Goal: Task Accomplishment & Management: Manage account settings

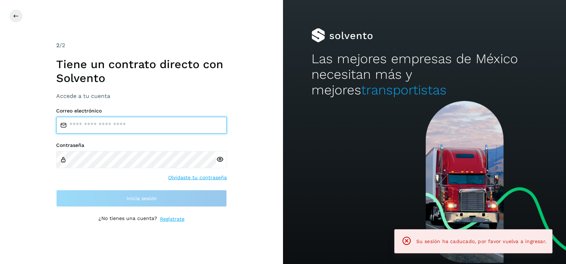
type input "**********"
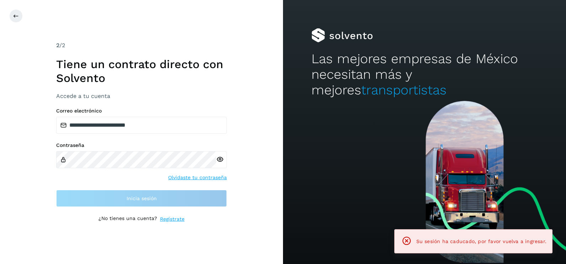
click at [265, 156] on div "**********" at bounding box center [141, 132] width 283 height 264
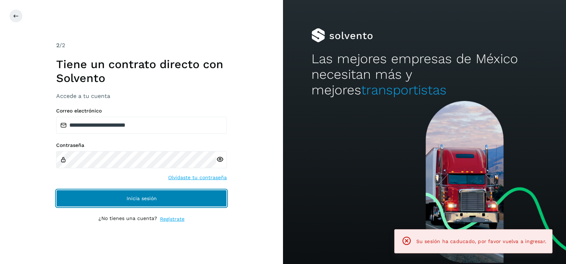
click at [211, 200] on button "Inicia sesión" at bounding box center [141, 198] width 171 height 17
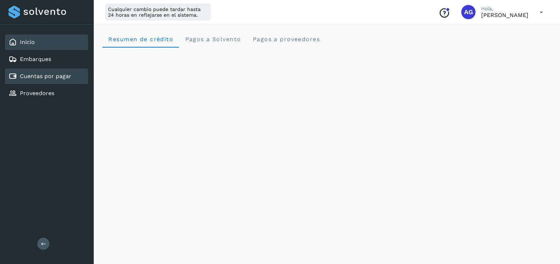
click at [66, 77] on link "Cuentas por pagar" at bounding box center [46, 76] width 52 height 7
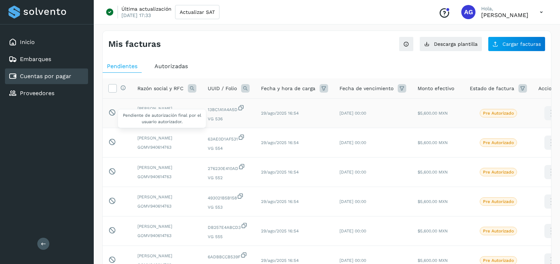
click at [113, 114] on icon at bounding box center [111, 112] width 7 height 7
click at [108, 143] on td "Pendiente de autorización final por el usuario autorizador." at bounding box center [117, 142] width 29 height 29
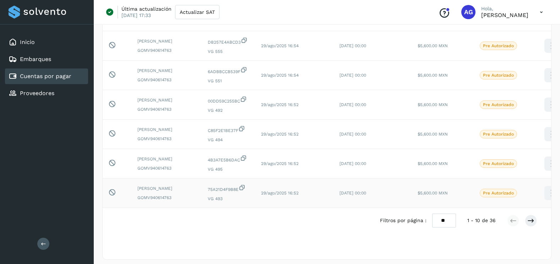
scroll to position [213, 0]
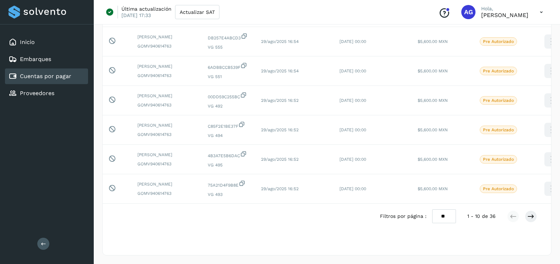
click at [444, 224] on select "** ** **" at bounding box center [444, 217] width 24 height 14
select select "**"
click at [432, 210] on select "** ** **" at bounding box center [444, 217] width 24 height 14
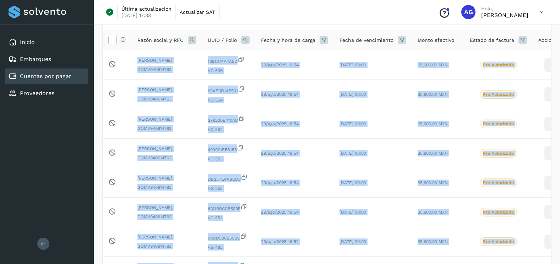
scroll to position [0, 0]
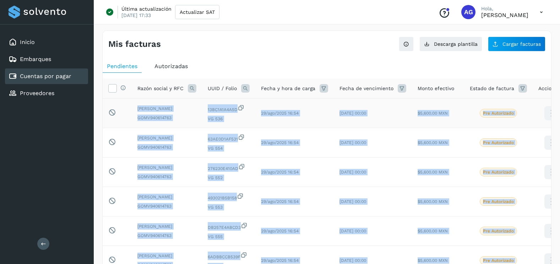
drag, startPoint x: 534, startPoint y: 209, endPoint x: 131, endPoint y: 104, distance: 416.5
copy tbody "LOREMIPSU DOLORSIT AMETCON ADIP914771367 92EL9S8D5E7T IN 560 85/utl/3485 30:11 …"
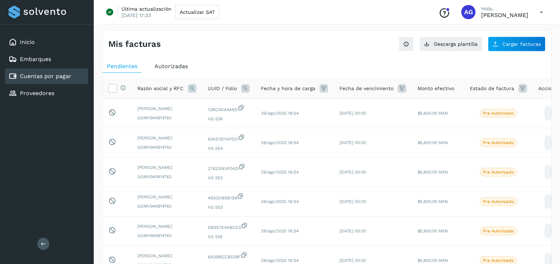
click at [168, 66] on span "Autorizadas" at bounding box center [171, 66] width 33 height 7
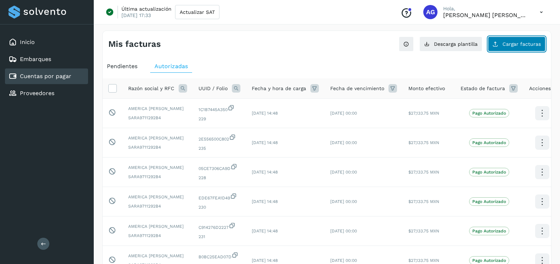
click at [507, 37] on button "Cargar facturas" at bounding box center [517, 44] width 58 height 15
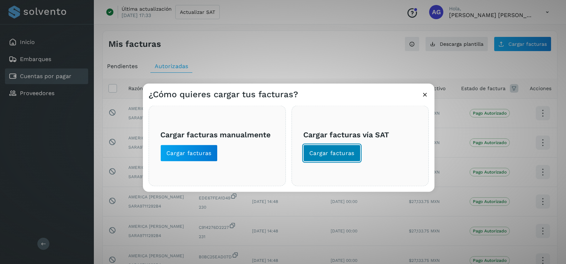
click at [345, 155] on span "Cargar facturas" at bounding box center [331, 154] width 45 height 8
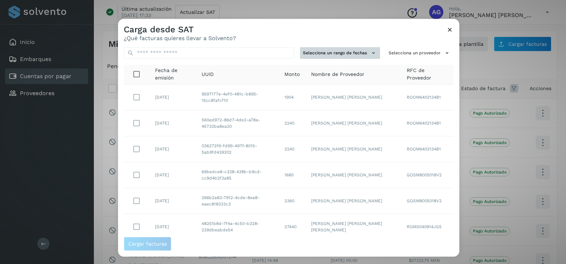
click at [360, 48] on button "Selecciona un rango de fechas" at bounding box center [340, 53] width 80 height 12
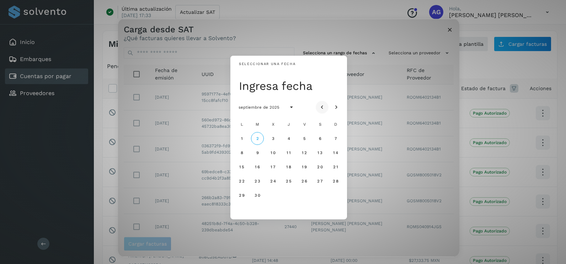
click at [324, 109] on icon "Mes anterior" at bounding box center [321, 107] width 7 height 7
click at [274, 182] on span "21" at bounding box center [272, 181] width 5 height 5
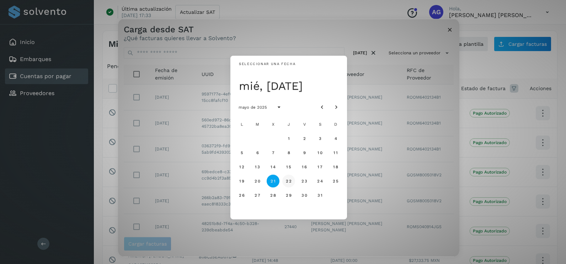
click at [287, 182] on span "22" at bounding box center [288, 181] width 6 height 5
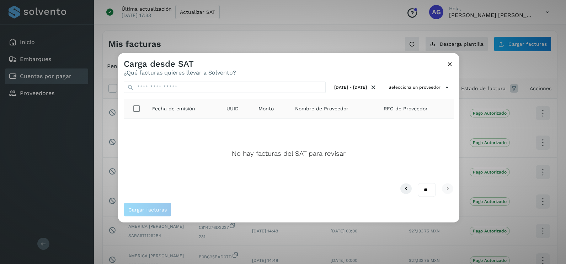
click at [450, 68] on icon at bounding box center [449, 63] width 7 height 7
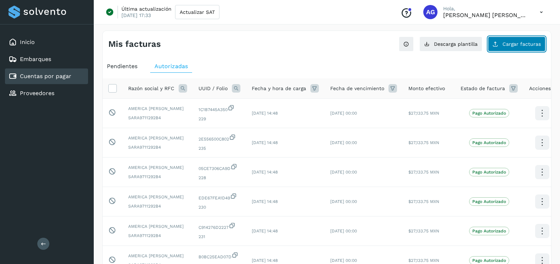
click at [503, 45] on button "Cargar facturas" at bounding box center [517, 44] width 58 height 15
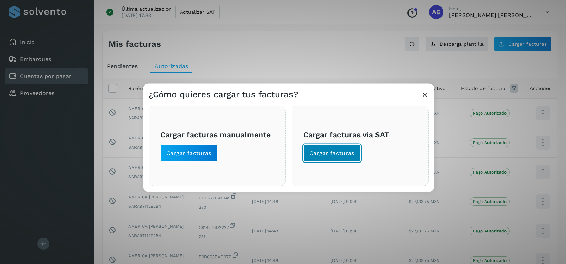
click at [339, 155] on span "Cargar facturas" at bounding box center [331, 154] width 45 height 8
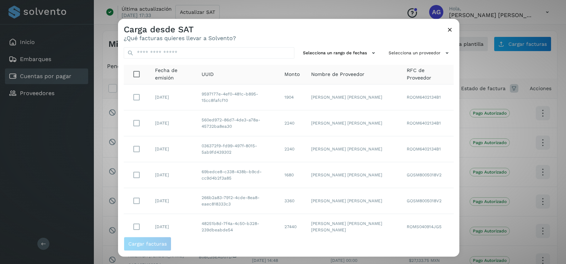
click at [340, 112] on td "MAURO FLORENTINO ROMAN ORTIZ" at bounding box center [353, 124] width 96 height 26
click at [341, 53] on button "Selecciona un rango de fechas" at bounding box center [340, 53] width 80 height 12
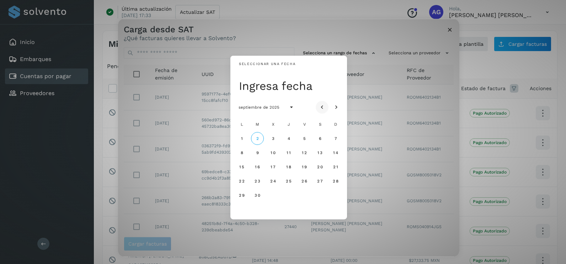
click at [327, 103] on button "Mes anterior" at bounding box center [322, 107] width 13 height 13
click at [324, 104] on icon "Mes anterior" at bounding box center [321, 107] width 7 height 7
click at [322, 109] on icon "Mes anterior" at bounding box center [321, 107] width 7 height 7
click at [240, 154] on button "2" at bounding box center [241, 152] width 13 height 13
click at [257, 152] on span "3" at bounding box center [257, 152] width 3 height 5
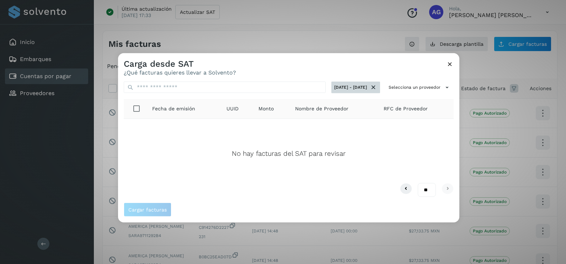
click at [365, 89] on button "02/jun/2025 - 03/jun/2025" at bounding box center [355, 88] width 49 height 12
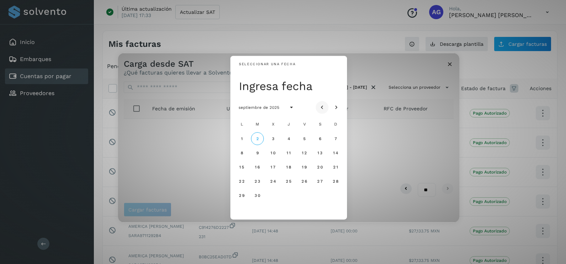
click at [316, 108] on button "Mes anterior" at bounding box center [322, 107] width 13 height 13
click at [319, 167] on span "19" at bounding box center [319, 167] width 5 height 5
click at [334, 168] on span "20" at bounding box center [335, 167] width 6 height 5
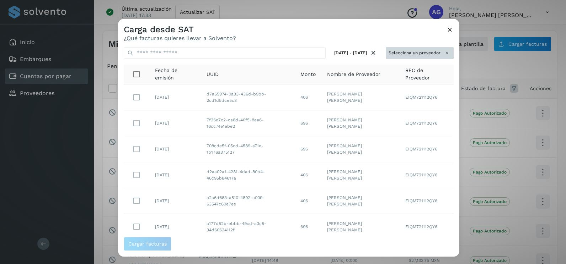
click at [404, 55] on button "Selecciona un proveedor" at bounding box center [420, 53] width 68 height 12
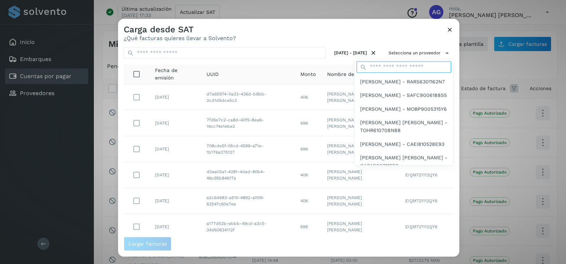
click at [382, 65] on input "text" at bounding box center [403, 66] width 95 height 11
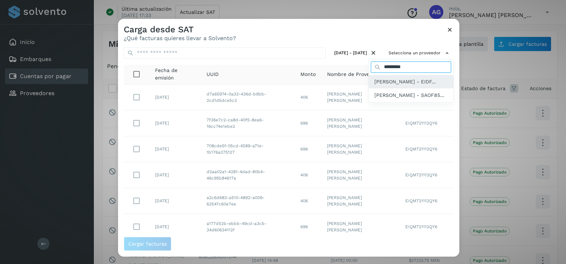
type input "*********"
click at [402, 86] on span "FRANCISCO ALBERTO ESPINOZA DUEÑAS - EIDF..." at bounding box center [404, 82] width 61 height 8
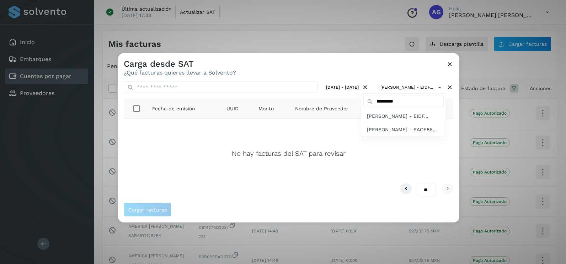
click at [380, 60] on div at bounding box center [401, 185] width 566 height 264
click at [452, 66] on icon at bounding box center [449, 63] width 7 height 7
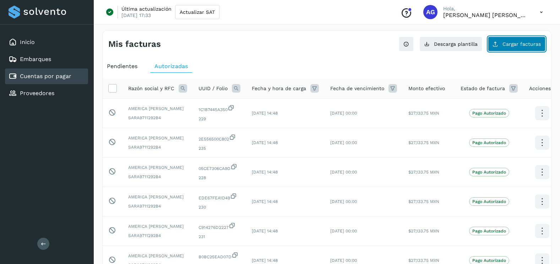
click at [511, 43] on span "Cargar facturas" at bounding box center [522, 44] width 38 height 5
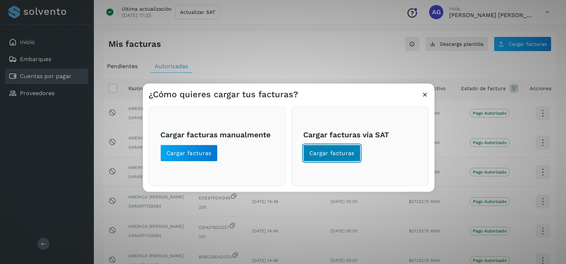
click at [335, 162] on button "Cargar facturas" at bounding box center [331, 153] width 57 height 17
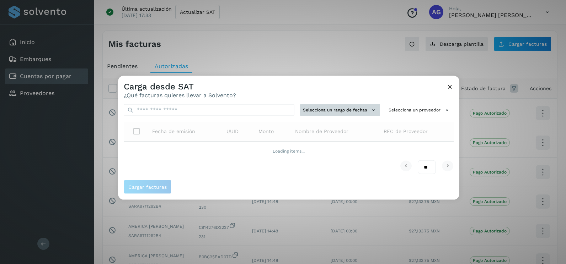
click at [333, 111] on button "Selecciona un rango de fechas" at bounding box center [340, 110] width 80 height 12
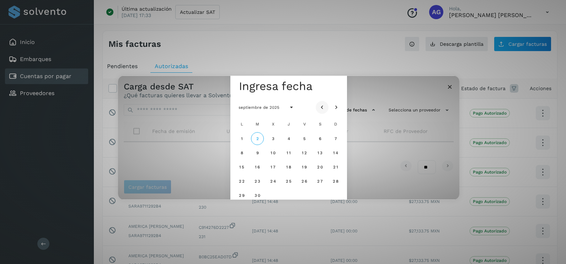
click at [324, 103] on button "Mes anterior" at bounding box center [322, 107] width 13 height 13
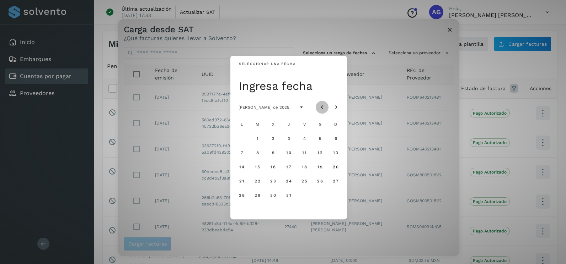
click at [324, 103] on button "Mes anterior" at bounding box center [322, 107] width 13 height 13
click at [291, 182] on button "19" at bounding box center [288, 181] width 13 height 13
click at [303, 182] on span "20" at bounding box center [304, 181] width 6 height 5
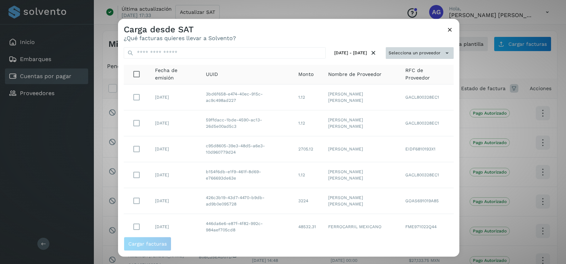
click at [443, 52] on icon at bounding box center [446, 52] width 7 height 7
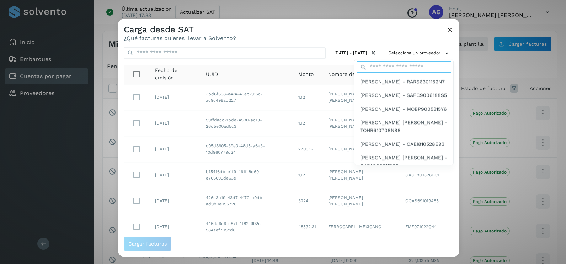
click at [402, 69] on input "text" at bounding box center [403, 66] width 95 height 11
type input "*********"
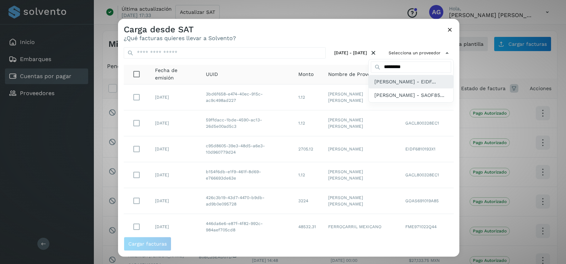
click at [385, 86] on span "FRANCISCO ALBERTO ESPINOZA DUEÑAS - EIDF..." at bounding box center [404, 82] width 61 height 8
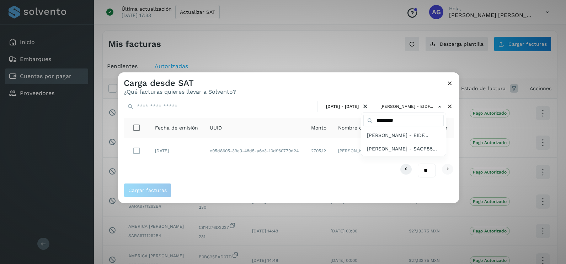
click at [450, 83] on div at bounding box center [401, 204] width 566 height 264
click at [447, 84] on icon at bounding box center [449, 83] width 7 height 7
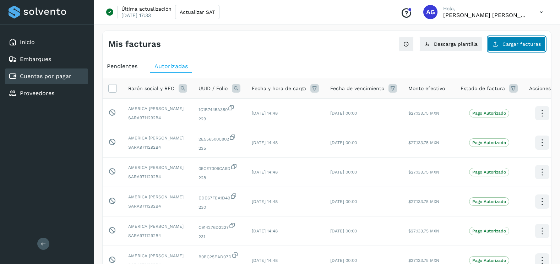
click at [522, 48] on button "Cargar facturas" at bounding box center [517, 44] width 58 height 15
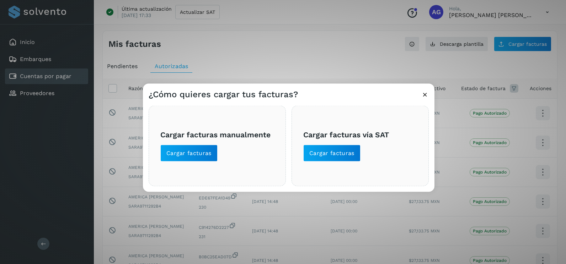
click at [316, 162] on div "Cargar facturas vía SAT Cargar facturas" at bounding box center [359, 146] width 137 height 81
click at [350, 152] on span "Cargar facturas" at bounding box center [331, 154] width 45 height 8
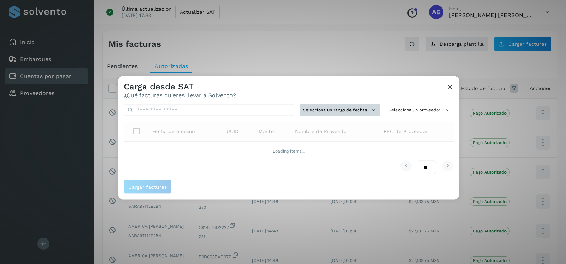
click at [322, 113] on button "Selecciona un rango de fechas" at bounding box center [340, 110] width 80 height 12
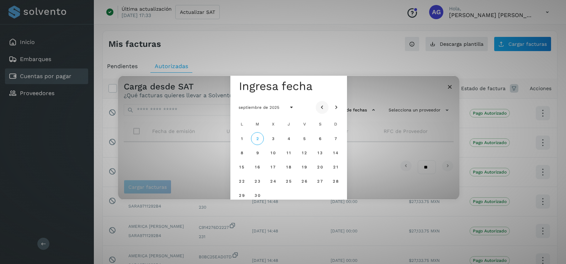
click at [321, 104] on icon "Mes anterior" at bounding box center [321, 107] width 7 height 7
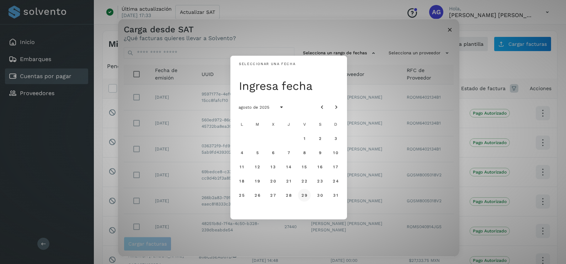
click at [304, 196] on span "29" at bounding box center [304, 195] width 6 height 5
click at [320, 197] on span "30" at bounding box center [320, 195] width 6 height 5
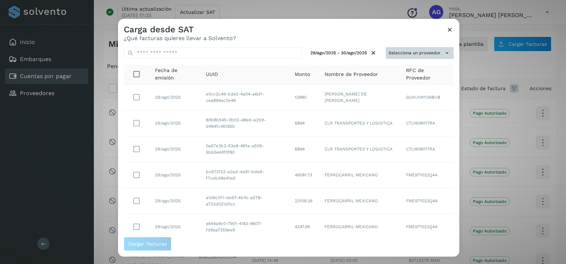
click at [443, 51] on icon at bounding box center [446, 52] width 7 height 7
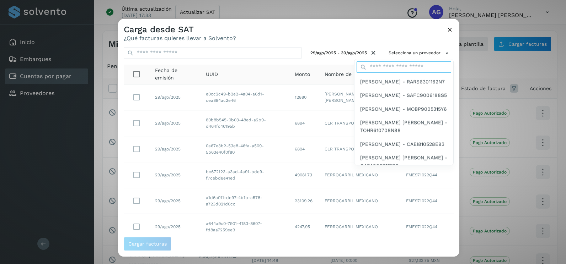
click at [400, 65] on input "text" at bounding box center [403, 66] width 95 height 11
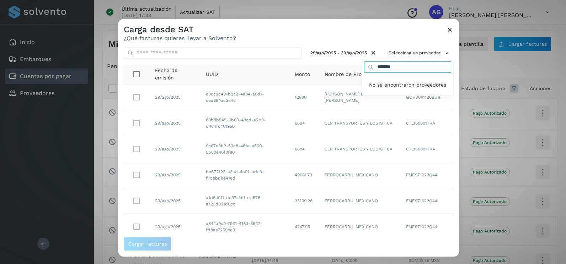
type input "*******"
click at [452, 29] on div at bounding box center [401, 151] width 566 height 264
click at [450, 29] on div at bounding box center [401, 151] width 566 height 264
click at [450, 33] on icon at bounding box center [449, 29] width 7 height 7
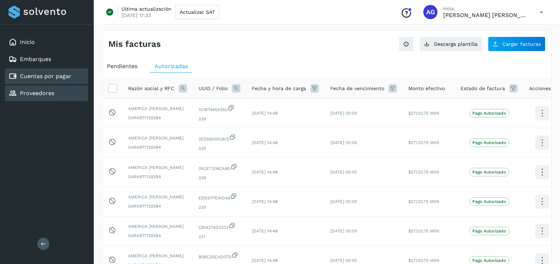
click at [25, 92] on link "Proveedores" at bounding box center [37, 93] width 34 height 7
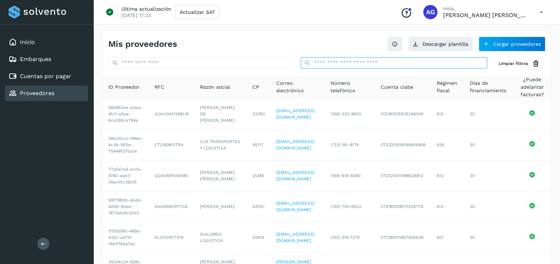
click at [359, 62] on input "text" at bounding box center [394, 62] width 187 height 11
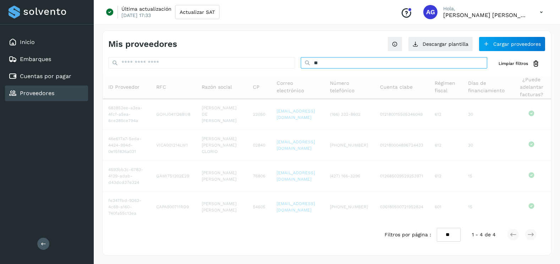
type input "*"
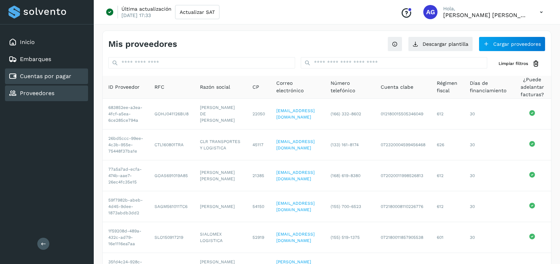
click at [57, 79] on link "Cuentas por pagar" at bounding box center [46, 76] width 52 height 7
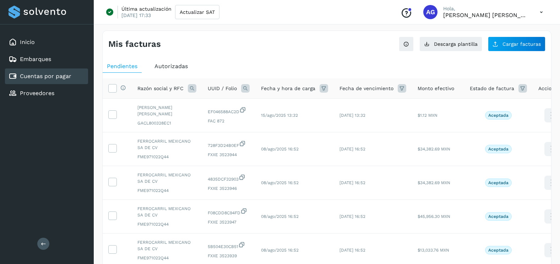
click at [525, 54] on div "Mis facturas Ver instrucciones para cargar Facturas Descarga plantilla Cargar f…" at bounding box center [327, 260] width 450 height 458
click at [525, 47] on button "Cargar facturas" at bounding box center [517, 44] width 58 height 15
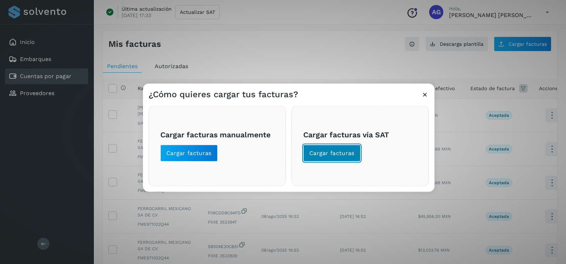
click at [349, 158] on button "Cargar facturas" at bounding box center [331, 153] width 57 height 17
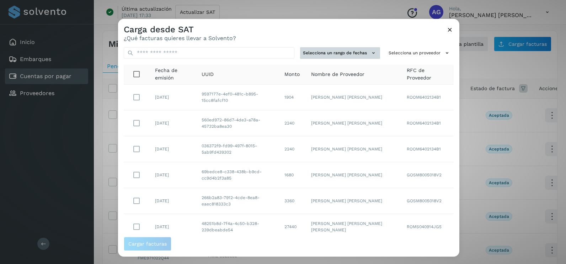
click at [370, 57] on icon at bounding box center [373, 52] width 7 height 7
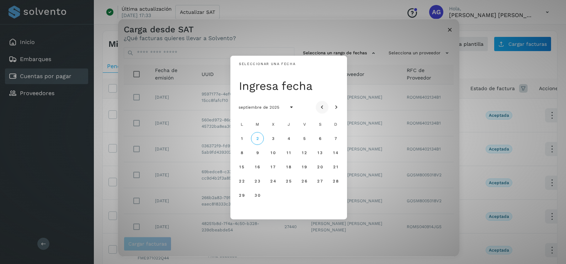
click at [321, 110] on icon "Mes anterior" at bounding box center [321, 107] width 7 height 7
click at [272, 182] on span "20" at bounding box center [273, 181] width 6 height 5
click at [288, 182] on span "21" at bounding box center [288, 181] width 5 height 5
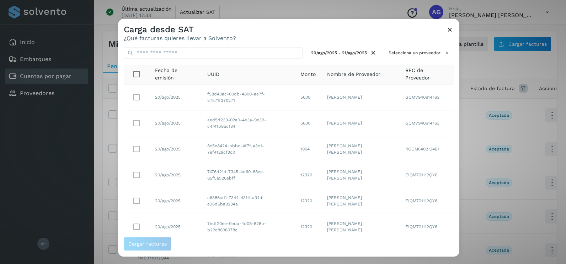
click at [446, 44] on div "20/ago/2025 - 21/ago/2025 Selecciona un proveedor Fecha de emisión UUID Monto N…" at bounding box center [288, 139] width 341 height 195
click at [443, 52] on icon at bounding box center [446, 52] width 7 height 7
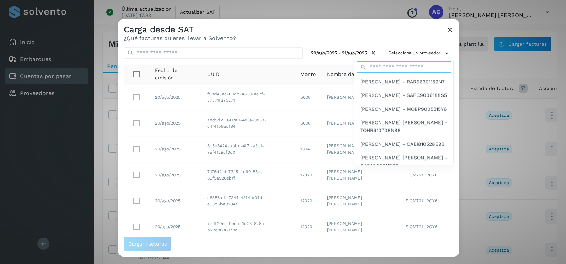
click at [406, 65] on input "text" at bounding box center [403, 66] width 95 height 11
type input "*********"
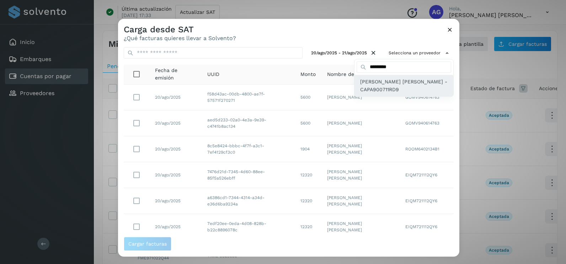
click at [387, 90] on span "JOSE AMOS CASTRO PAZ - CAPA900711RD9" at bounding box center [403, 86] width 87 height 16
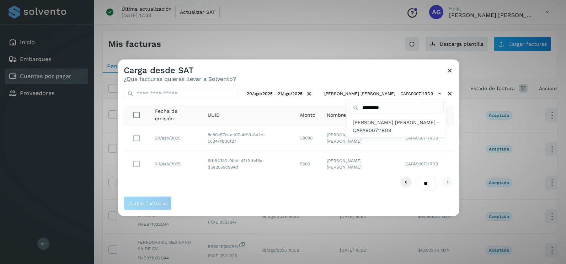
click at [213, 183] on div at bounding box center [401, 192] width 566 height 264
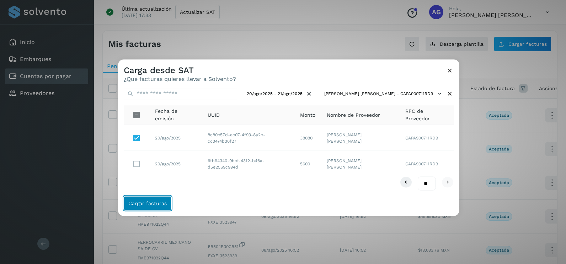
click at [162, 204] on span "Cargar facturas" at bounding box center [147, 203] width 38 height 5
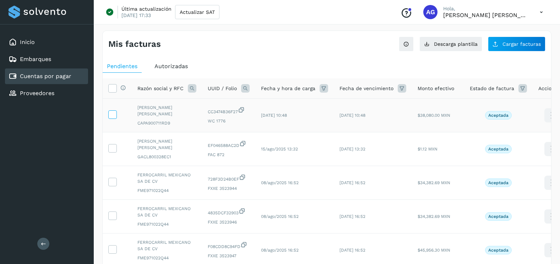
click at [110, 117] on label at bounding box center [112, 115] width 9 height 9
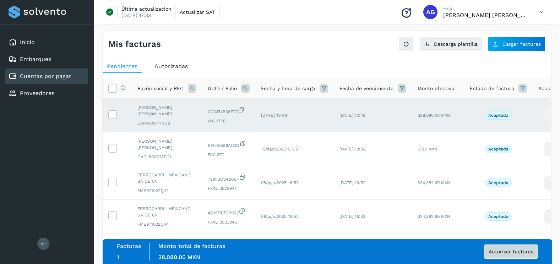
click at [513, 252] on span "Autorizar facturas" at bounding box center [511, 251] width 45 height 5
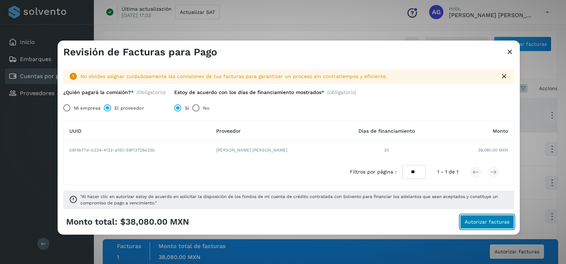
click at [477, 223] on span "Autorizar facturas" at bounding box center [486, 222] width 45 height 5
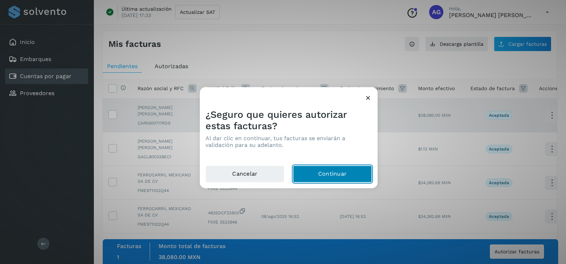
click at [328, 178] on button "Continuar" at bounding box center [332, 174] width 79 height 17
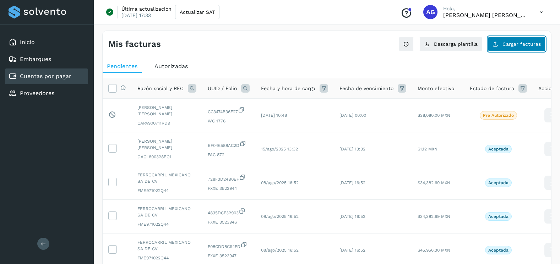
click at [543, 45] on button "Cargar facturas" at bounding box center [517, 44] width 58 height 15
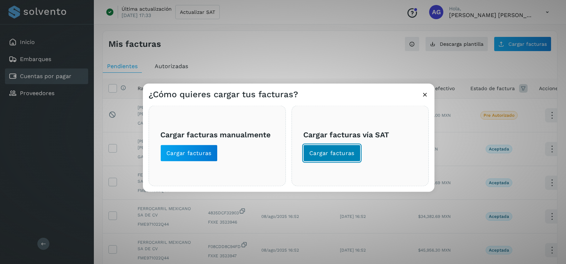
click at [342, 158] on button "Cargar facturas" at bounding box center [331, 153] width 57 height 17
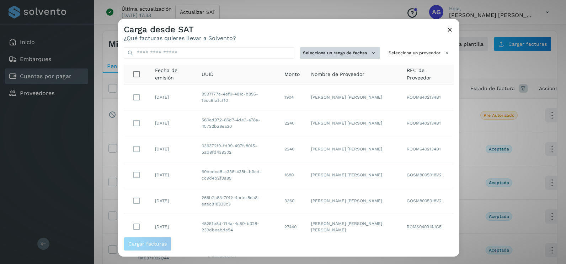
click at [353, 58] on button "Selecciona un rango de fechas" at bounding box center [340, 53] width 80 height 12
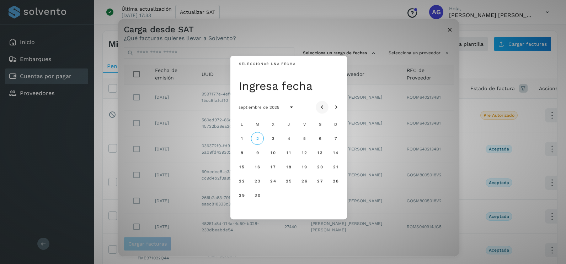
click at [322, 113] on button "Mes anterior" at bounding box center [322, 107] width 13 height 13
click at [322, 109] on icon "Mes anterior" at bounding box center [321, 107] width 7 height 7
click at [323, 167] on button "19" at bounding box center [319, 167] width 13 height 13
click at [335, 168] on span "20" at bounding box center [335, 167] width 6 height 5
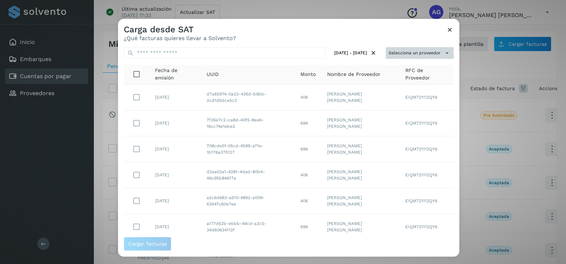
click at [405, 52] on button "Selecciona un proveedor" at bounding box center [420, 53] width 68 height 12
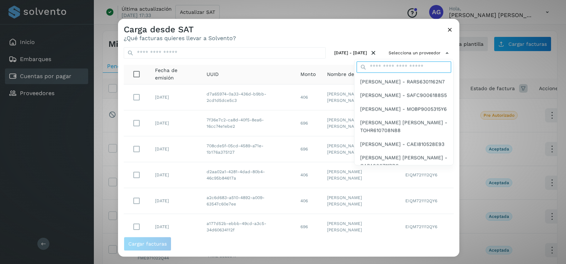
click at [386, 65] on input "text" at bounding box center [403, 66] width 95 height 11
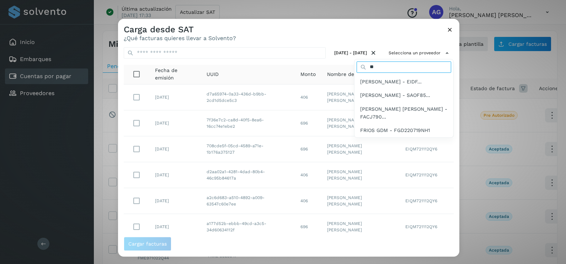
type input "*********"
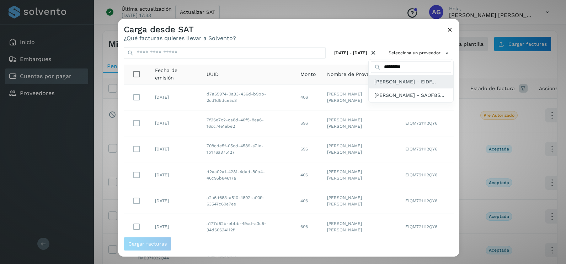
click at [400, 86] on span "FRANCISCO ALBERTO ESPINOZA DUEÑAS - EIDF..." at bounding box center [404, 82] width 61 height 8
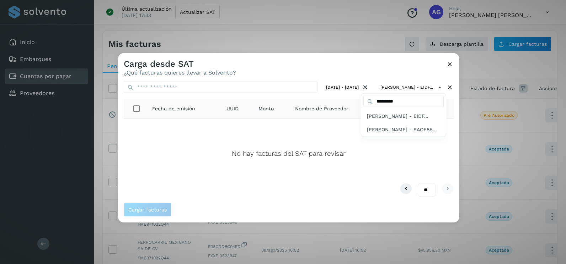
click at [452, 63] on div at bounding box center [401, 185] width 566 height 264
click at [450, 64] on icon at bounding box center [449, 63] width 7 height 7
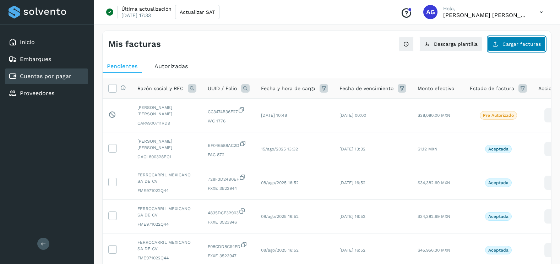
click at [523, 44] on span "Cargar facturas" at bounding box center [522, 44] width 38 height 5
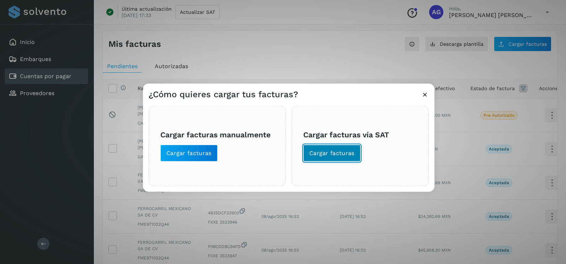
click at [324, 152] on span "Cargar facturas" at bounding box center [331, 154] width 45 height 8
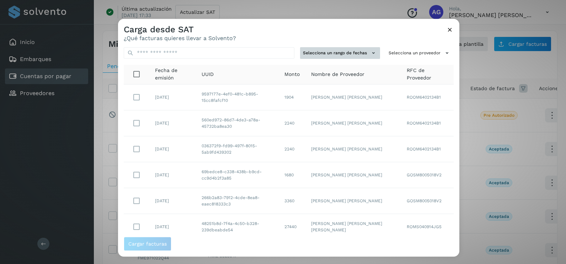
click at [343, 52] on button "Selecciona un rango de fechas" at bounding box center [340, 53] width 80 height 12
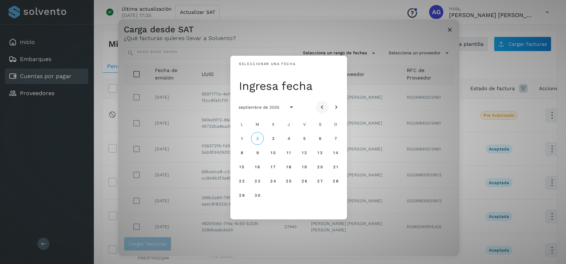
click at [320, 109] on icon "Mes anterior" at bounding box center [321, 107] width 7 height 7
click at [321, 109] on icon "Mes anterior" at bounding box center [321, 107] width 7 height 7
click at [290, 185] on button "19" at bounding box center [288, 181] width 13 height 13
click at [305, 183] on span "20" at bounding box center [304, 181] width 6 height 5
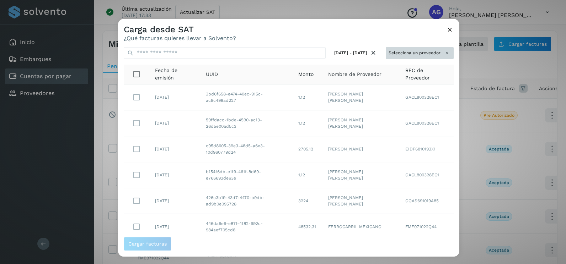
click at [430, 58] on button "Selecciona un proveedor" at bounding box center [420, 53] width 68 height 12
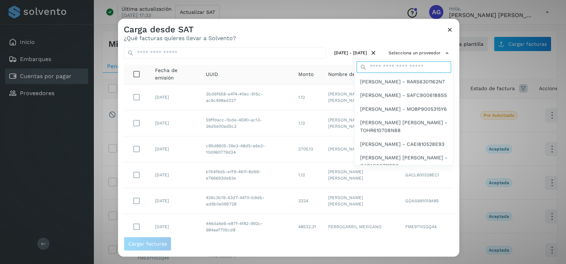
click at [403, 70] on input "text" at bounding box center [403, 66] width 95 height 11
type input "*********"
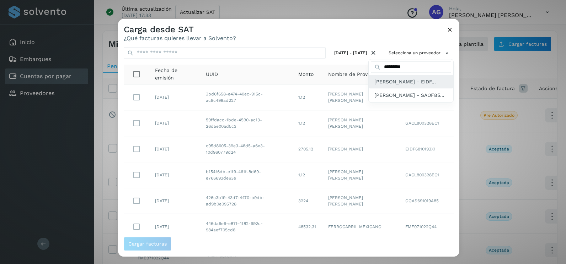
click at [399, 86] on span "FRANCISCO ALBERTO ESPINOZA DUEÑAS - EIDF..." at bounding box center [404, 82] width 61 height 8
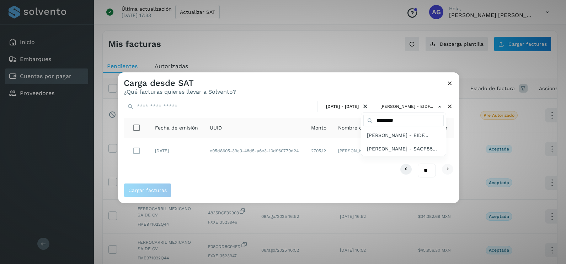
click at [235, 155] on div at bounding box center [401, 204] width 566 height 264
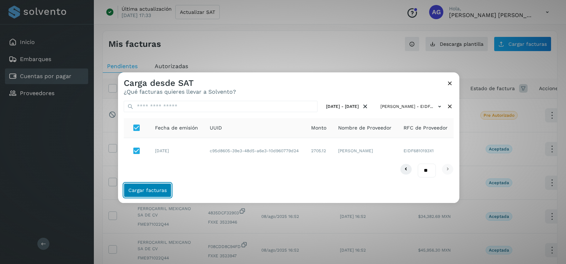
click at [158, 194] on button "Cargar facturas" at bounding box center [148, 190] width 48 height 14
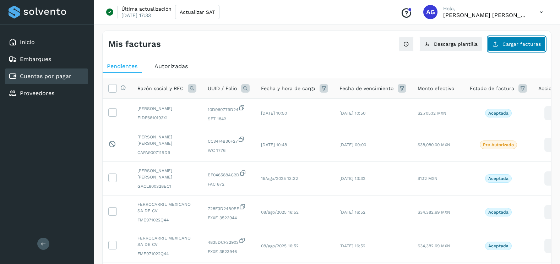
click at [524, 45] on span "Cargar facturas" at bounding box center [522, 44] width 38 height 5
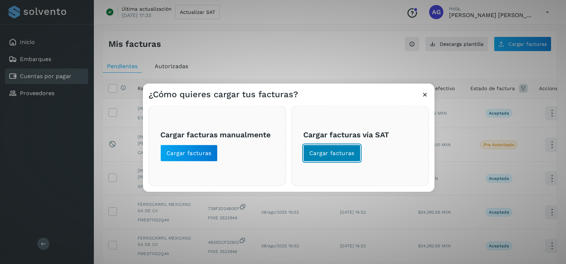
click at [350, 157] on span "Cargar facturas" at bounding box center [331, 154] width 45 height 8
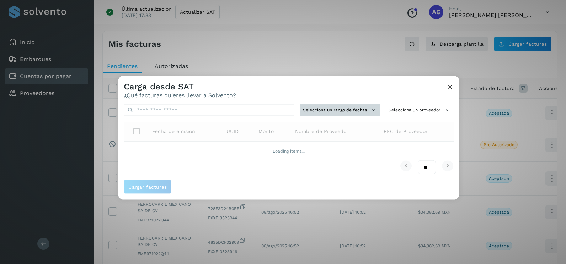
click at [314, 113] on button "Selecciona un rango de fechas" at bounding box center [340, 110] width 80 height 12
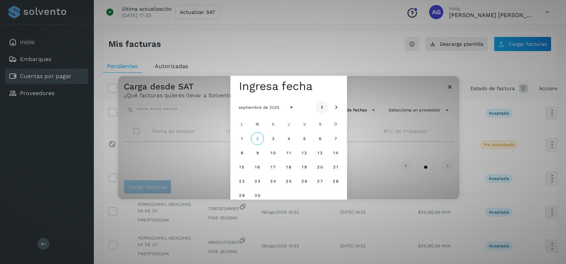
click at [325, 104] on icon "Mes anterior" at bounding box center [321, 107] width 7 height 7
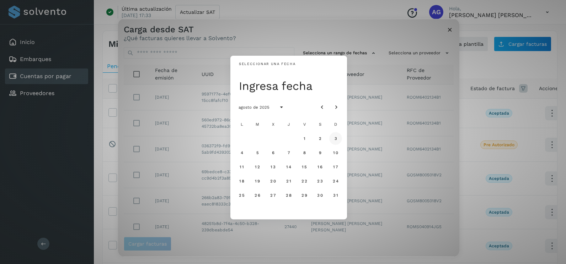
click at [335, 138] on span "3" at bounding box center [335, 138] width 3 height 5
click at [243, 152] on span "4" at bounding box center [241, 152] width 3 height 5
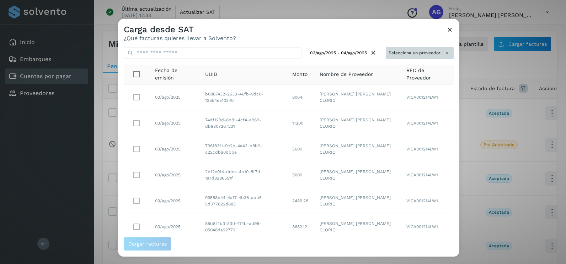
click at [422, 54] on button "Selecciona un proveedor" at bounding box center [420, 53] width 68 height 12
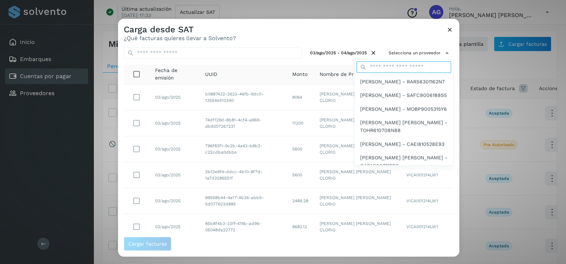
click at [401, 65] on input "text" at bounding box center [403, 66] width 95 height 11
type input "*********"
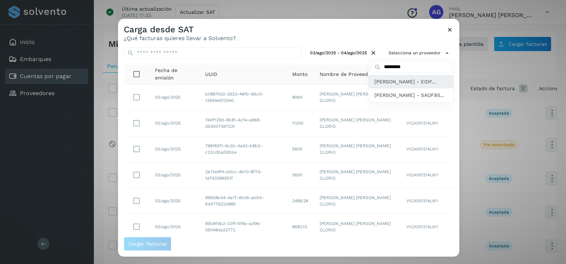
click at [402, 88] on div "FRANCISCO ALBERTO ESPINOZA DUEÑAS - EIDF..." at bounding box center [411, 82] width 85 height 14
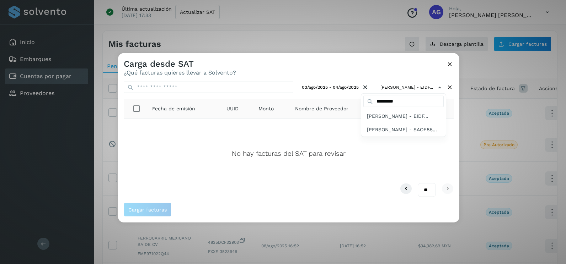
click at [386, 71] on div at bounding box center [401, 185] width 566 height 264
click at [450, 63] on icon at bounding box center [449, 63] width 7 height 7
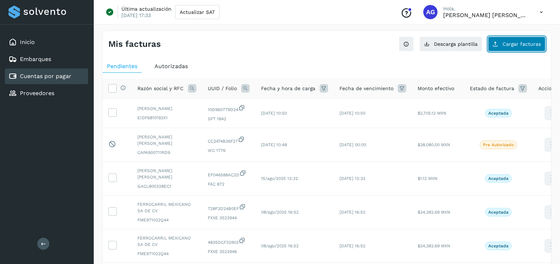
click at [521, 48] on button "Cargar facturas" at bounding box center [517, 44] width 58 height 15
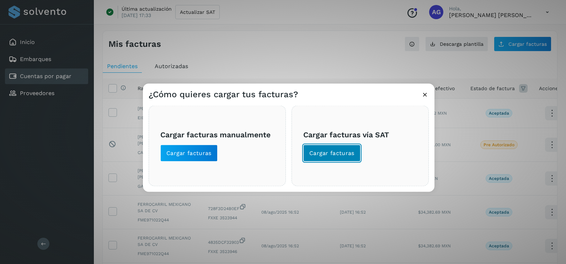
click at [347, 152] on span "Cargar facturas" at bounding box center [331, 154] width 45 height 8
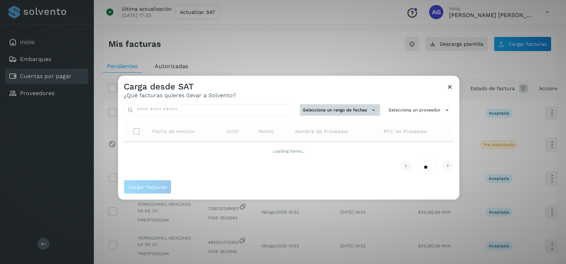
click at [349, 112] on button "Selecciona un rango de fechas" at bounding box center [340, 110] width 80 height 12
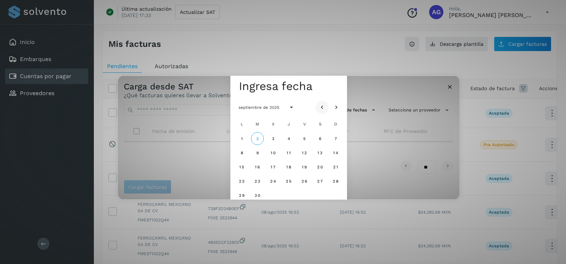
click at [322, 102] on button "Mes anterior" at bounding box center [322, 107] width 13 height 13
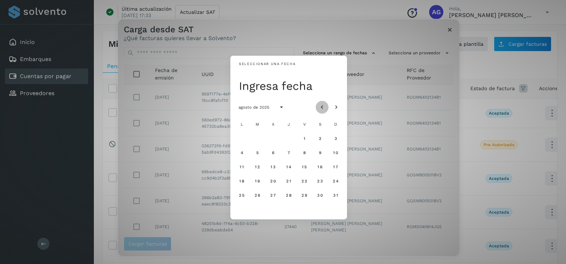
click at [324, 104] on icon "Mes anterior" at bounding box center [321, 107] width 7 height 7
click at [290, 138] on button "3" at bounding box center [288, 138] width 13 height 13
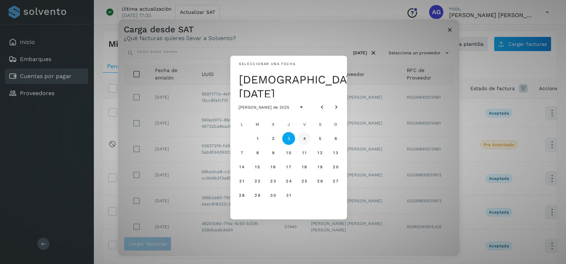
click at [300, 140] on button "4" at bounding box center [304, 138] width 13 height 13
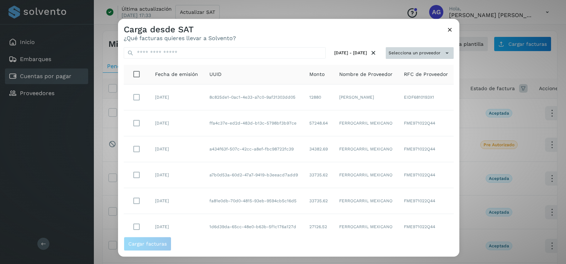
click at [418, 55] on button "Selecciona un proveedor" at bounding box center [420, 53] width 68 height 12
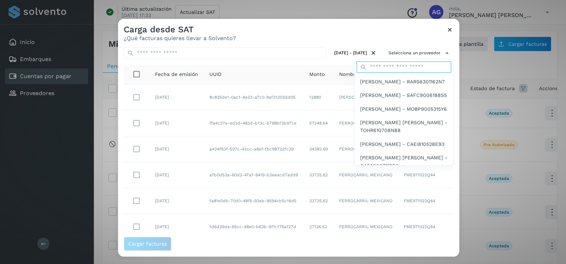
drag, startPoint x: 418, startPoint y: 55, endPoint x: 396, endPoint y: 65, distance: 23.9
click at [396, 65] on input "text" at bounding box center [403, 66] width 95 height 11
type input "*********"
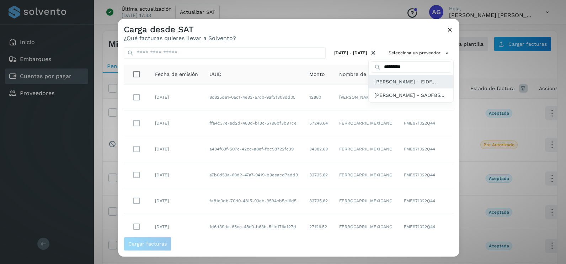
click at [395, 86] on span "FRANCISCO ALBERTO ESPINOZA DUEÑAS - EIDF..." at bounding box center [404, 82] width 61 height 8
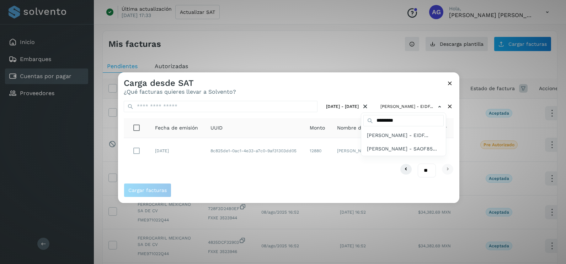
click at [249, 154] on div at bounding box center [401, 204] width 566 height 264
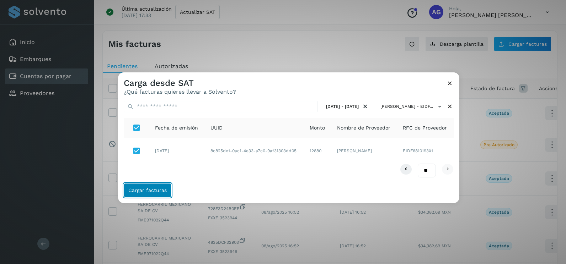
click at [152, 193] on button "Cargar facturas" at bounding box center [148, 190] width 48 height 14
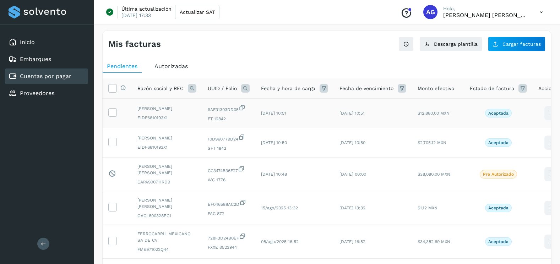
click at [122, 114] on td at bounding box center [117, 113] width 29 height 29
click at [115, 114] on icon at bounding box center [112, 111] width 7 height 7
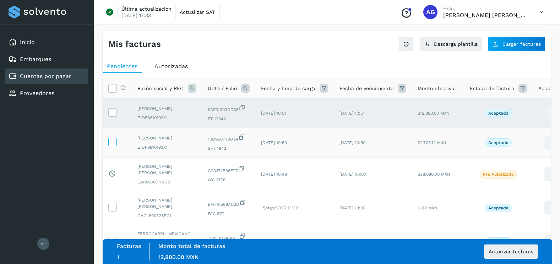
click at [112, 145] on icon at bounding box center [112, 141] width 7 height 7
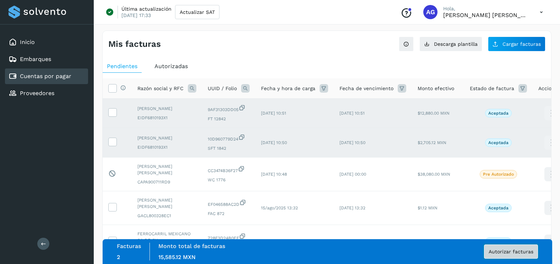
click at [523, 252] on span "Autorizar facturas" at bounding box center [511, 251] width 45 height 5
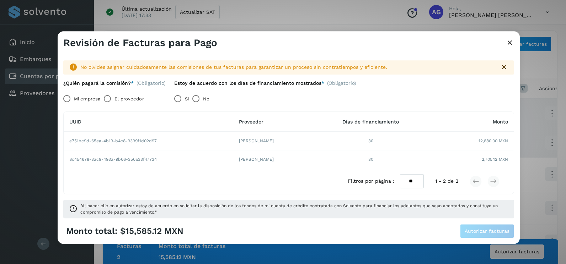
click at [93, 99] on label "Mi empresa" at bounding box center [87, 99] width 26 height 14
click at [466, 233] on span "Autorizar facturas" at bounding box center [486, 231] width 45 height 5
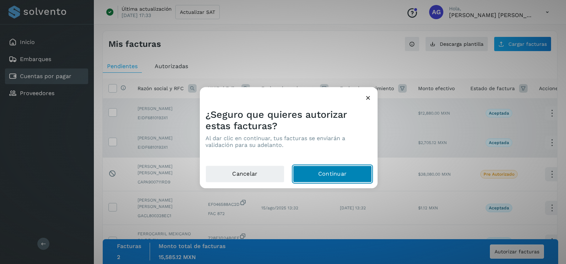
click at [352, 168] on button "Continuar" at bounding box center [332, 174] width 79 height 17
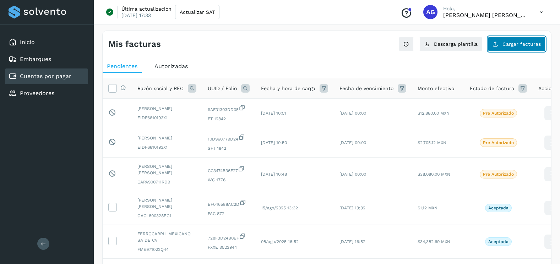
click at [525, 44] on span "Cargar facturas" at bounding box center [522, 44] width 38 height 5
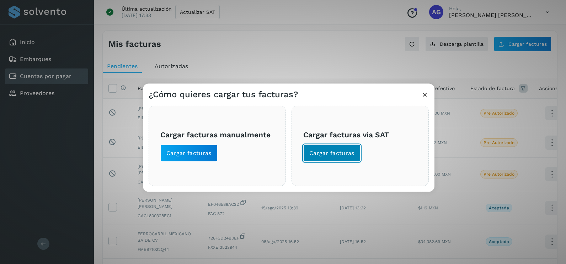
click at [341, 149] on button "Cargar facturas" at bounding box center [331, 153] width 57 height 17
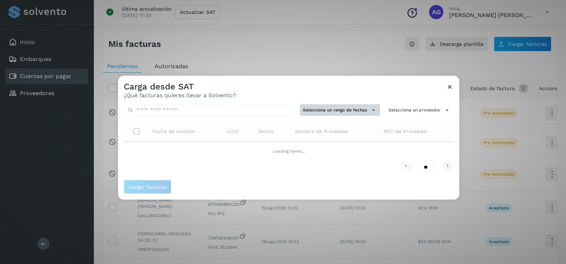
click at [326, 109] on button "Selecciona un rango de fechas" at bounding box center [340, 110] width 80 height 12
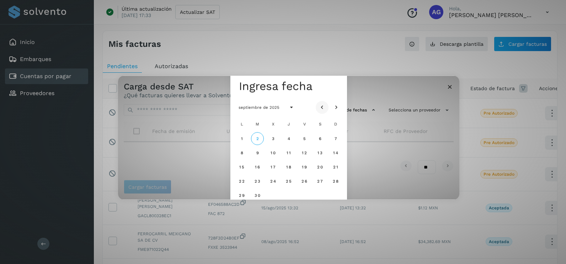
click at [321, 106] on icon "Mes anterior" at bounding box center [321, 107] width 7 height 7
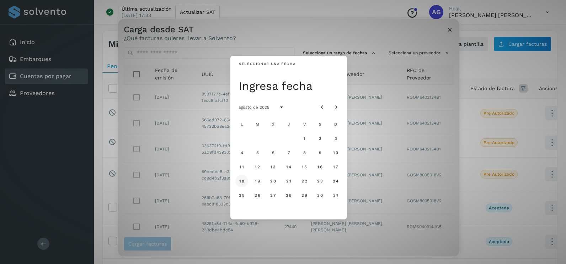
click at [242, 182] on span "18" at bounding box center [241, 181] width 5 height 5
click at [258, 183] on span "19" at bounding box center [256, 181] width 5 height 5
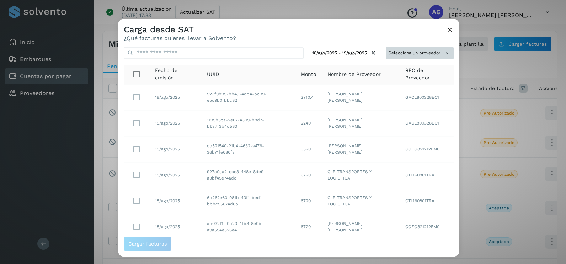
click at [419, 52] on button "Selecciona un proveedor" at bounding box center [420, 53] width 68 height 12
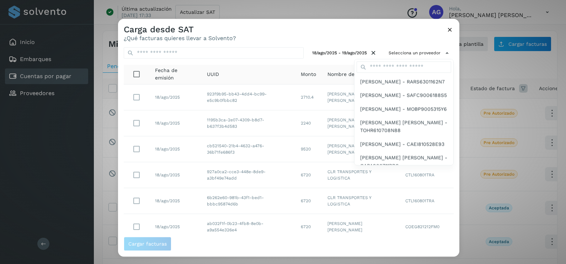
click at [406, 31] on div at bounding box center [401, 151] width 566 height 264
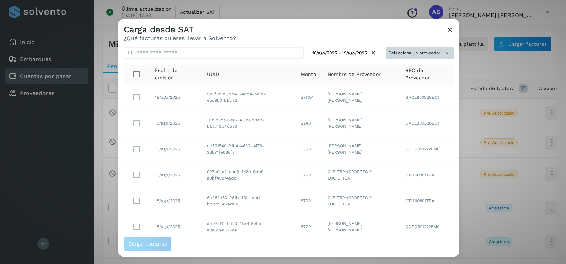
click at [405, 54] on button "Selecciona un proveedor" at bounding box center [420, 53] width 68 height 12
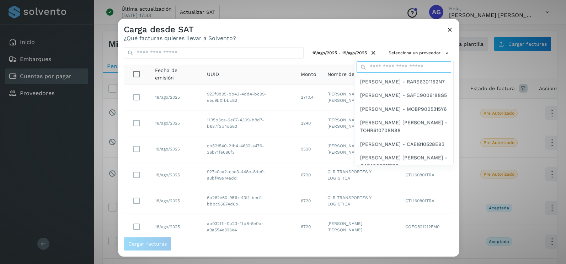
click at [399, 67] on input "text" at bounding box center [403, 66] width 95 height 11
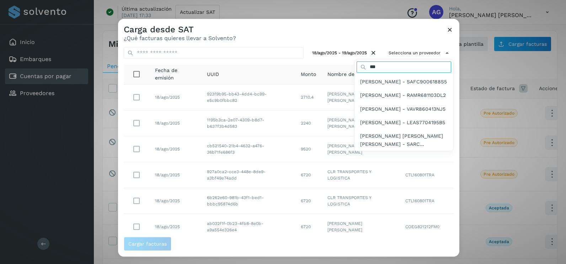
type input "*****"
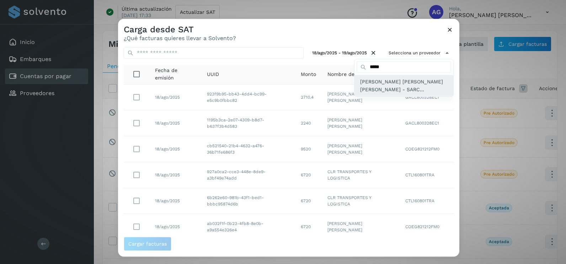
click at [383, 91] on span "CLAUDIA ELIZABETH SANCHEZ RAMIREZ - SARC..." at bounding box center [403, 86] width 87 height 16
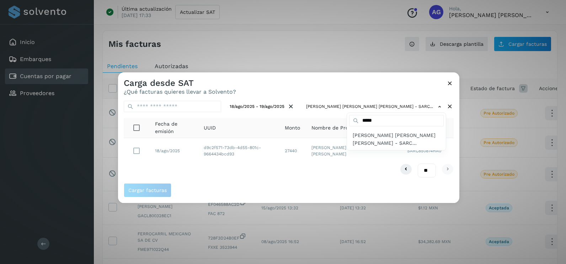
click at [136, 157] on div at bounding box center [401, 204] width 566 height 264
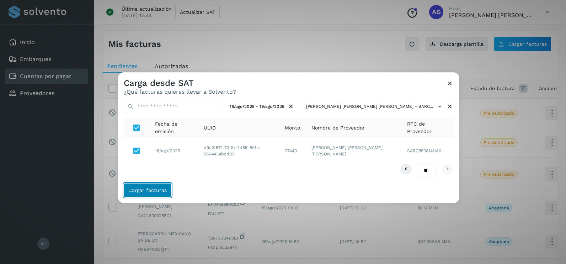
click at [165, 188] on span "Cargar facturas" at bounding box center [147, 190] width 38 height 5
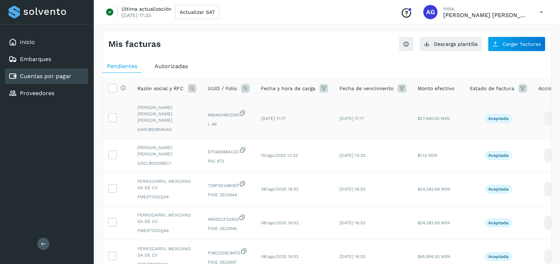
click at [114, 107] on td at bounding box center [117, 119] width 29 height 40
click at [114, 116] on icon at bounding box center [112, 117] width 7 height 7
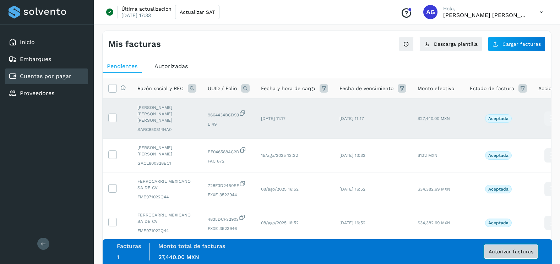
click at [515, 254] on span "Autorizar facturas" at bounding box center [511, 251] width 45 height 5
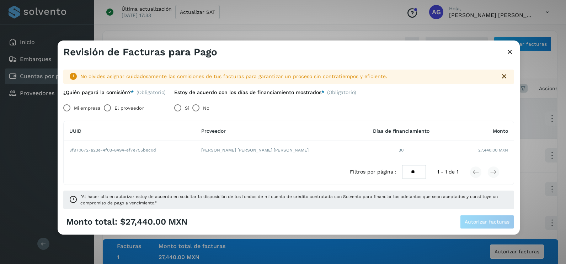
click at [116, 106] on label "El proveedor" at bounding box center [128, 108] width 29 height 14
click at [473, 220] on span "Autorizar facturas" at bounding box center [486, 222] width 45 height 5
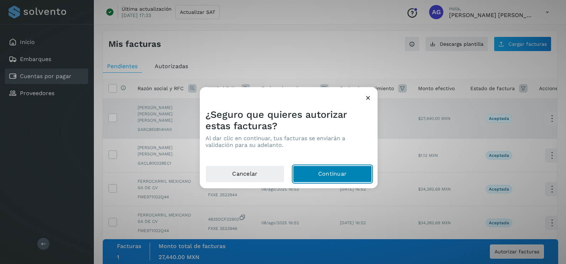
click at [345, 179] on button "Continuar" at bounding box center [332, 174] width 79 height 17
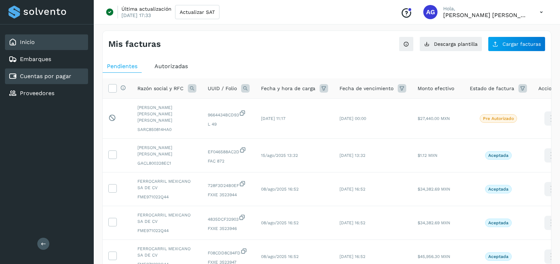
click at [83, 39] on div "Inicio" at bounding box center [46, 42] width 83 height 16
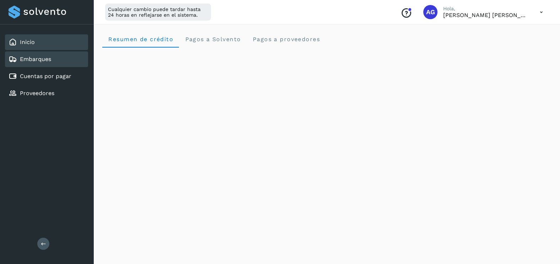
click at [49, 65] on div "Embarques" at bounding box center [46, 60] width 83 height 16
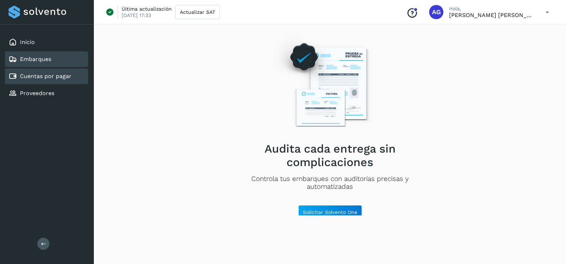
click at [48, 74] on link "Cuentas por pagar" at bounding box center [46, 76] width 52 height 7
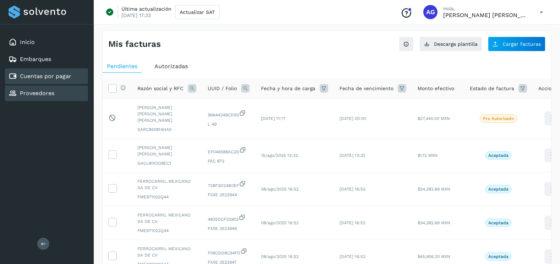
click at [61, 91] on div "Proveedores" at bounding box center [46, 94] width 83 height 16
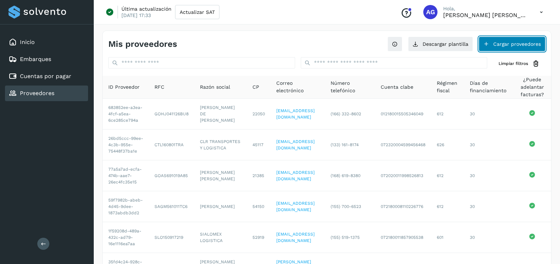
click at [530, 42] on button "Cargar proveedores" at bounding box center [512, 44] width 67 height 15
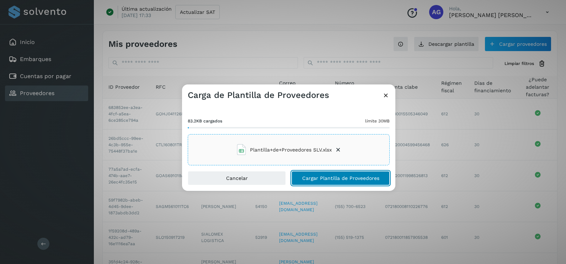
click at [342, 176] on span "Cargar Plantilla de Proveedores" at bounding box center [340, 178] width 77 height 5
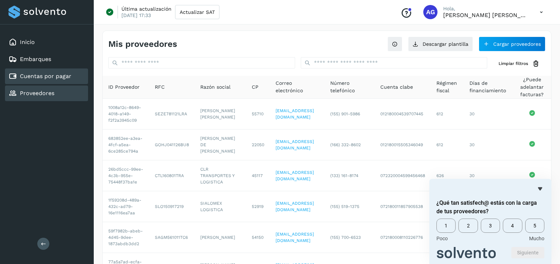
click at [67, 80] on div "Cuentas por pagar" at bounding box center [40, 76] width 63 height 9
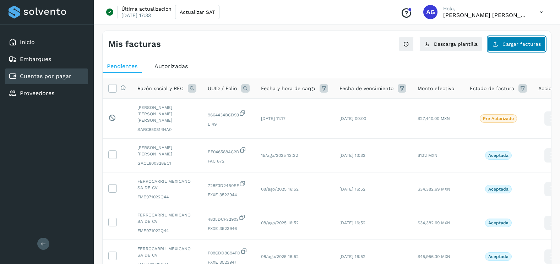
click at [524, 44] on span "Cargar facturas" at bounding box center [522, 44] width 38 height 5
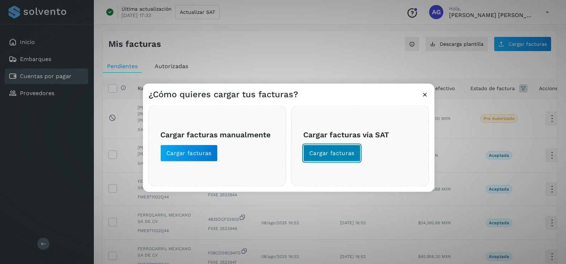
click at [334, 156] on span "Cargar facturas" at bounding box center [331, 154] width 45 height 8
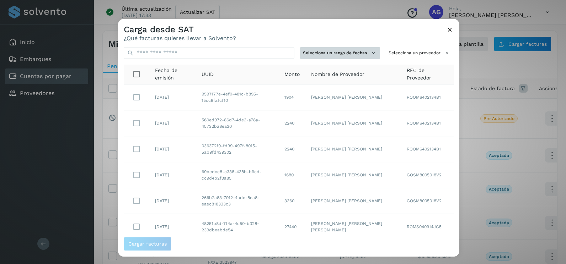
click at [355, 59] on button "Selecciona un rango de fechas" at bounding box center [340, 53] width 80 height 12
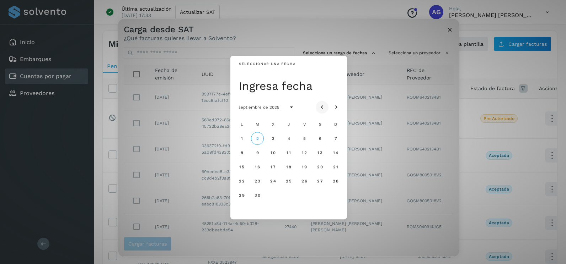
click at [322, 104] on icon "Mes anterior" at bounding box center [321, 107] width 7 height 7
click at [308, 196] on button "29" at bounding box center [304, 195] width 13 height 13
click at [317, 197] on span "30" at bounding box center [320, 195] width 6 height 5
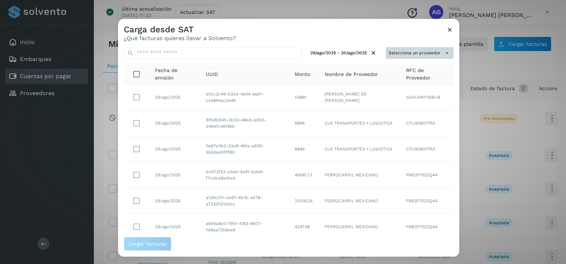
click at [429, 58] on button "Selecciona un proveedor" at bounding box center [420, 53] width 68 height 12
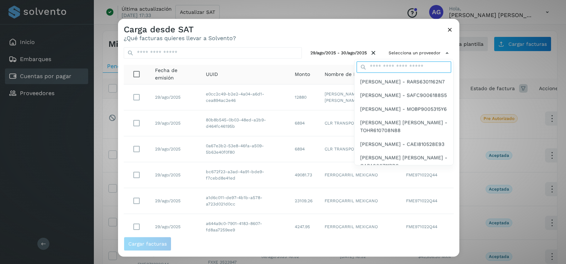
click at [394, 68] on input "text" at bounding box center [403, 66] width 95 height 11
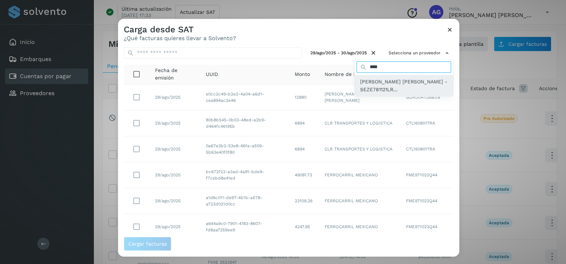
type input "****"
click at [393, 88] on span "JOSE EDGAR SEPTIEM ZARATE - SEZE781121LR..." at bounding box center [403, 86] width 87 height 16
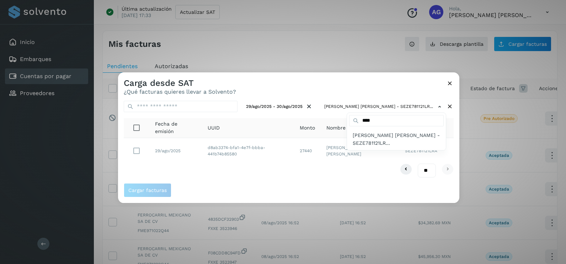
click at [135, 149] on div at bounding box center [401, 204] width 566 height 264
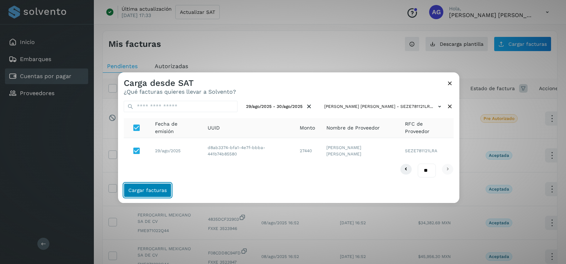
click at [157, 194] on button "Cargar facturas" at bounding box center [148, 190] width 48 height 14
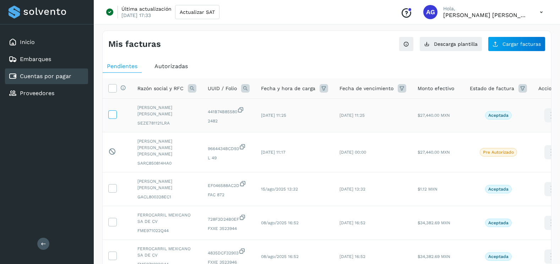
click at [115, 117] on icon at bounding box center [112, 114] width 7 height 7
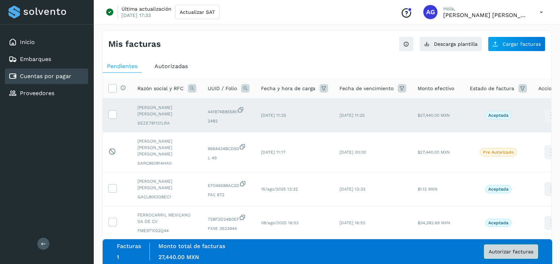
click at [511, 253] on span "Autorizar facturas" at bounding box center [511, 251] width 45 height 5
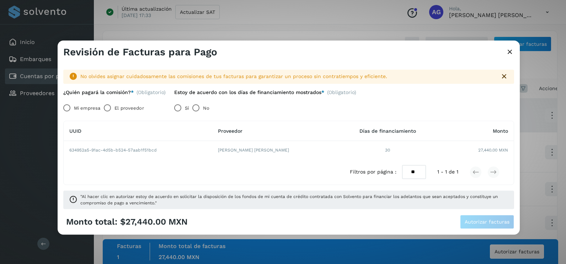
click at [83, 108] on label "Mi empresa" at bounding box center [87, 108] width 26 height 14
click at [478, 227] on button "Autorizar facturas" at bounding box center [487, 222] width 54 height 14
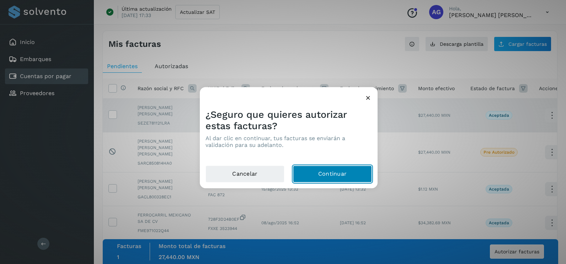
click at [349, 181] on button "Continuar" at bounding box center [332, 174] width 79 height 17
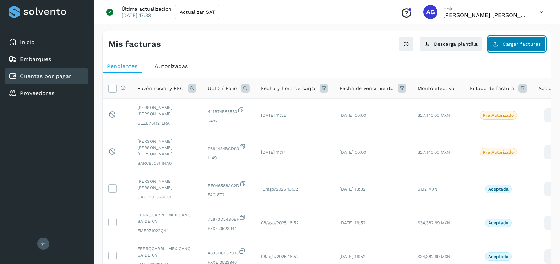
click at [530, 49] on button "Cargar facturas" at bounding box center [517, 44] width 58 height 15
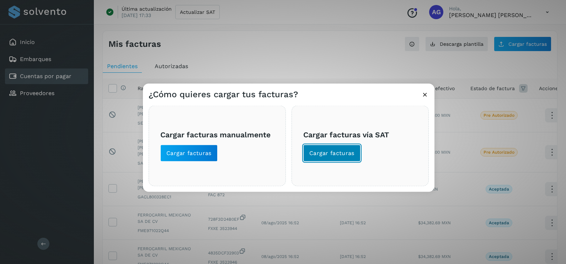
click at [332, 151] on span "Cargar facturas" at bounding box center [331, 154] width 45 height 8
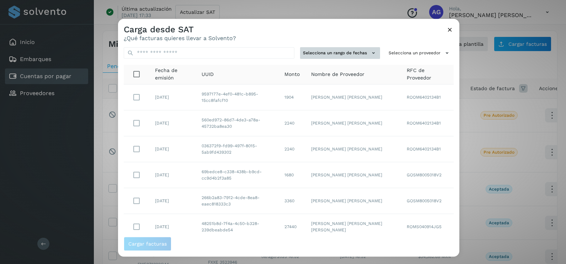
click at [348, 58] on button "Selecciona un rango de fechas" at bounding box center [340, 53] width 80 height 12
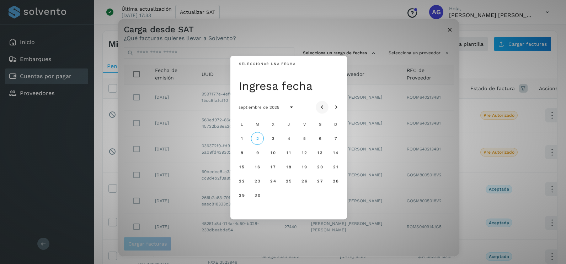
click at [327, 109] on button "Mes anterior" at bounding box center [322, 107] width 13 height 13
click at [288, 185] on button "21" at bounding box center [288, 181] width 13 height 13
click at [305, 184] on span "22" at bounding box center [304, 181] width 6 height 5
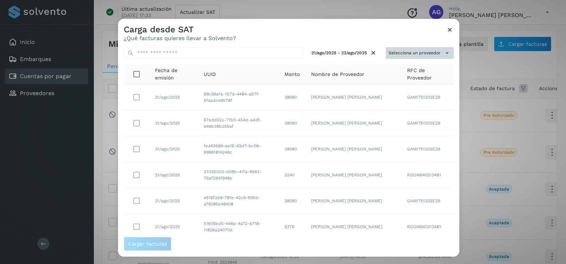
click at [414, 56] on button "Selecciona un proveedor" at bounding box center [420, 53] width 68 height 12
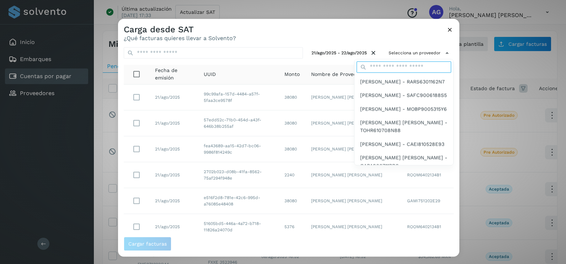
click at [404, 65] on input "text" at bounding box center [403, 66] width 95 height 11
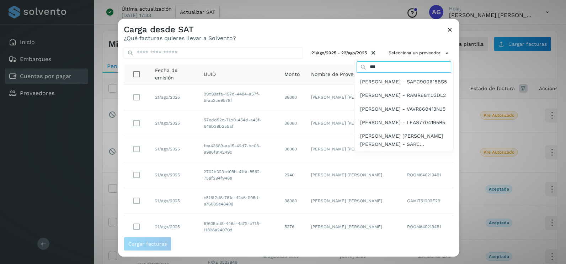
type input "*****"
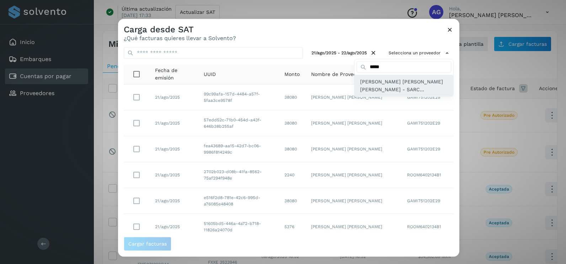
click at [395, 96] on div "CLAUDIA ELIZABETH SANCHEZ RAMIREZ - SARC..." at bounding box center [403, 86] width 99 height 22
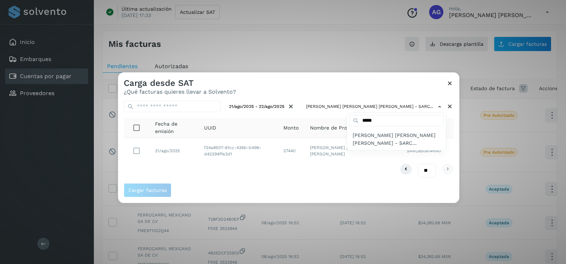
click at [198, 177] on div at bounding box center [401, 204] width 566 height 264
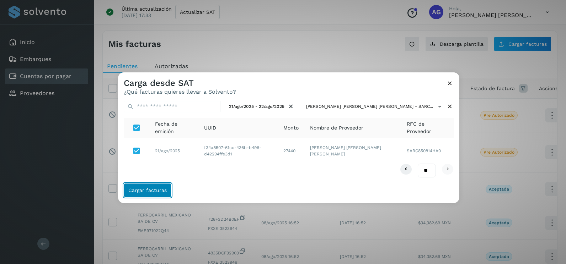
click at [161, 192] on span "Cargar facturas" at bounding box center [147, 190] width 38 height 5
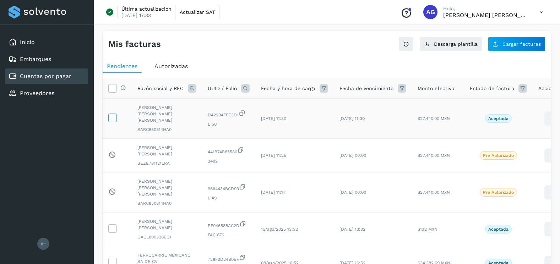
click at [115, 119] on label at bounding box center [112, 118] width 9 height 9
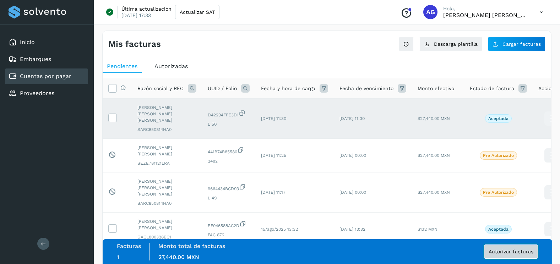
click at [512, 251] on span "Autorizar facturas" at bounding box center [511, 251] width 45 height 5
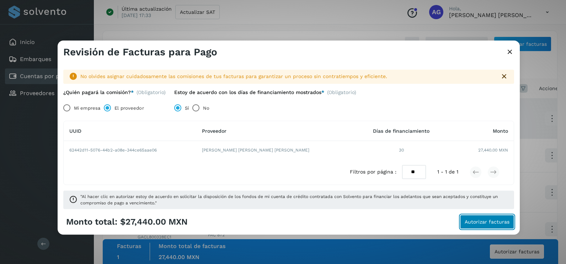
click at [483, 224] on span "Autorizar facturas" at bounding box center [486, 222] width 45 height 5
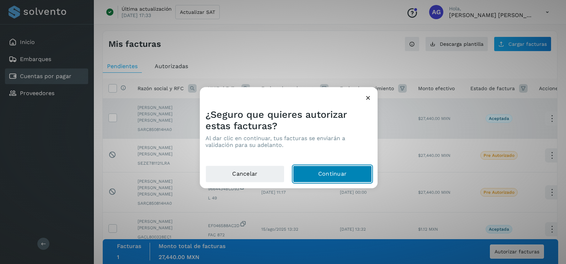
click at [310, 171] on button "Continuar" at bounding box center [332, 174] width 79 height 17
